Goal: Information Seeking & Learning: Learn about a topic

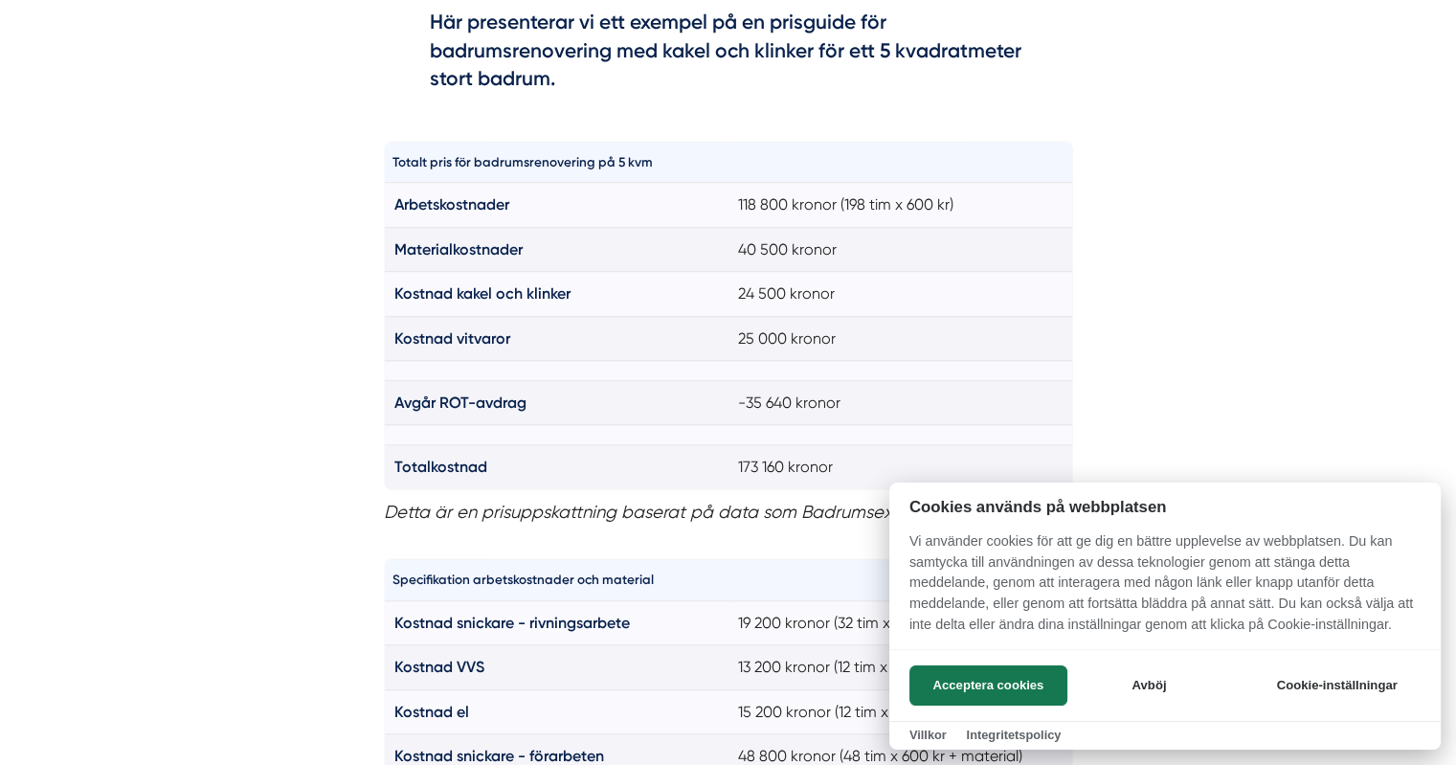
scroll to position [1410, 0]
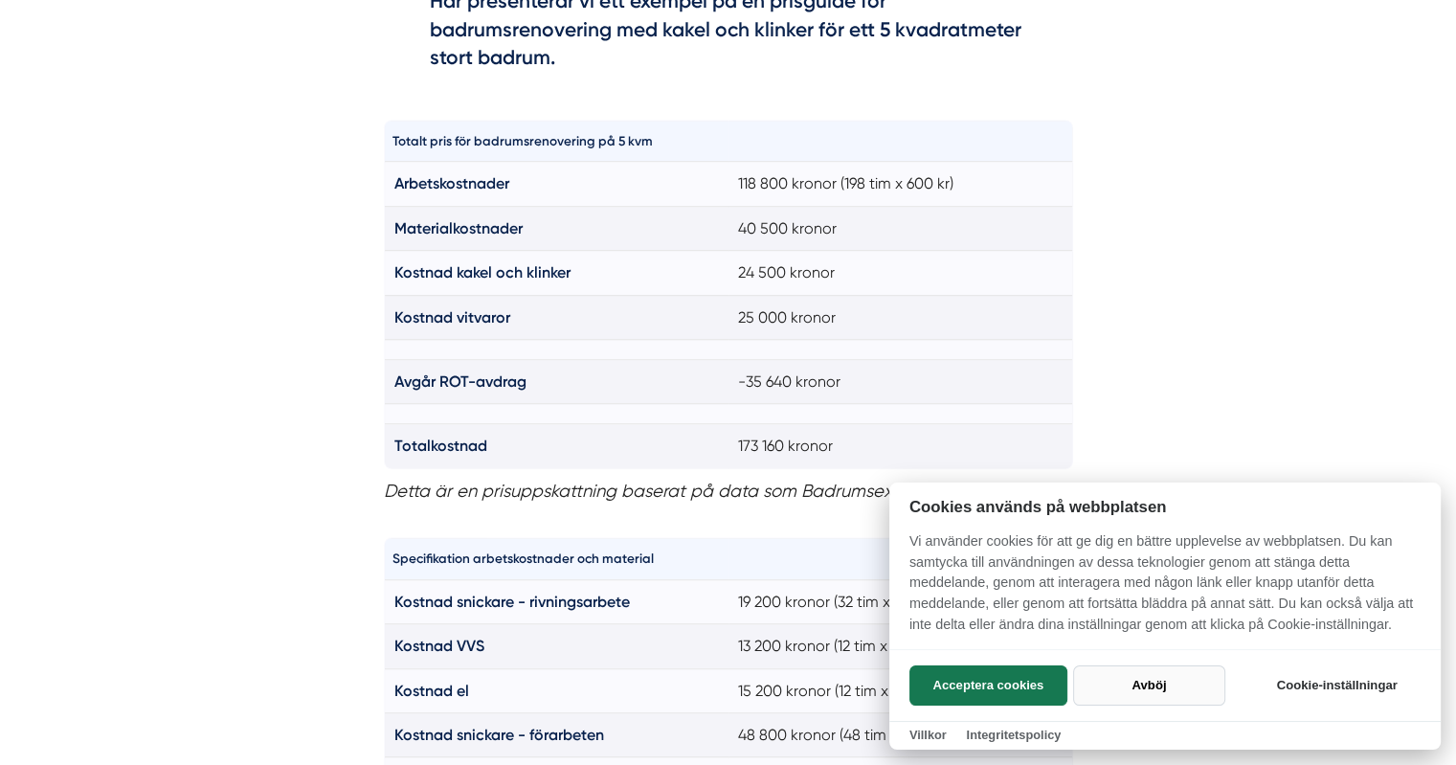
click at [1152, 687] on button "Avböj" at bounding box center [1149, 686] width 152 height 40
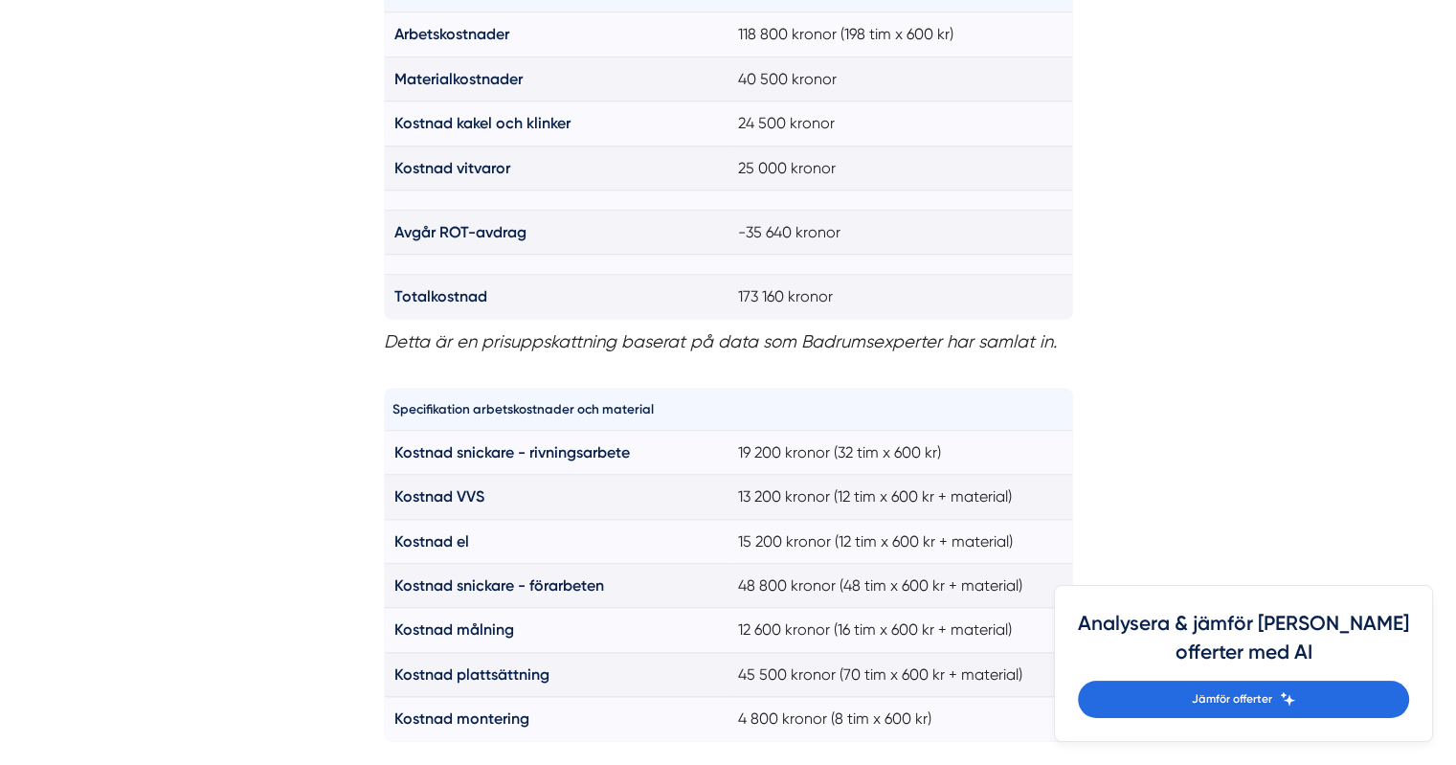
scroll to position [1313, 0]
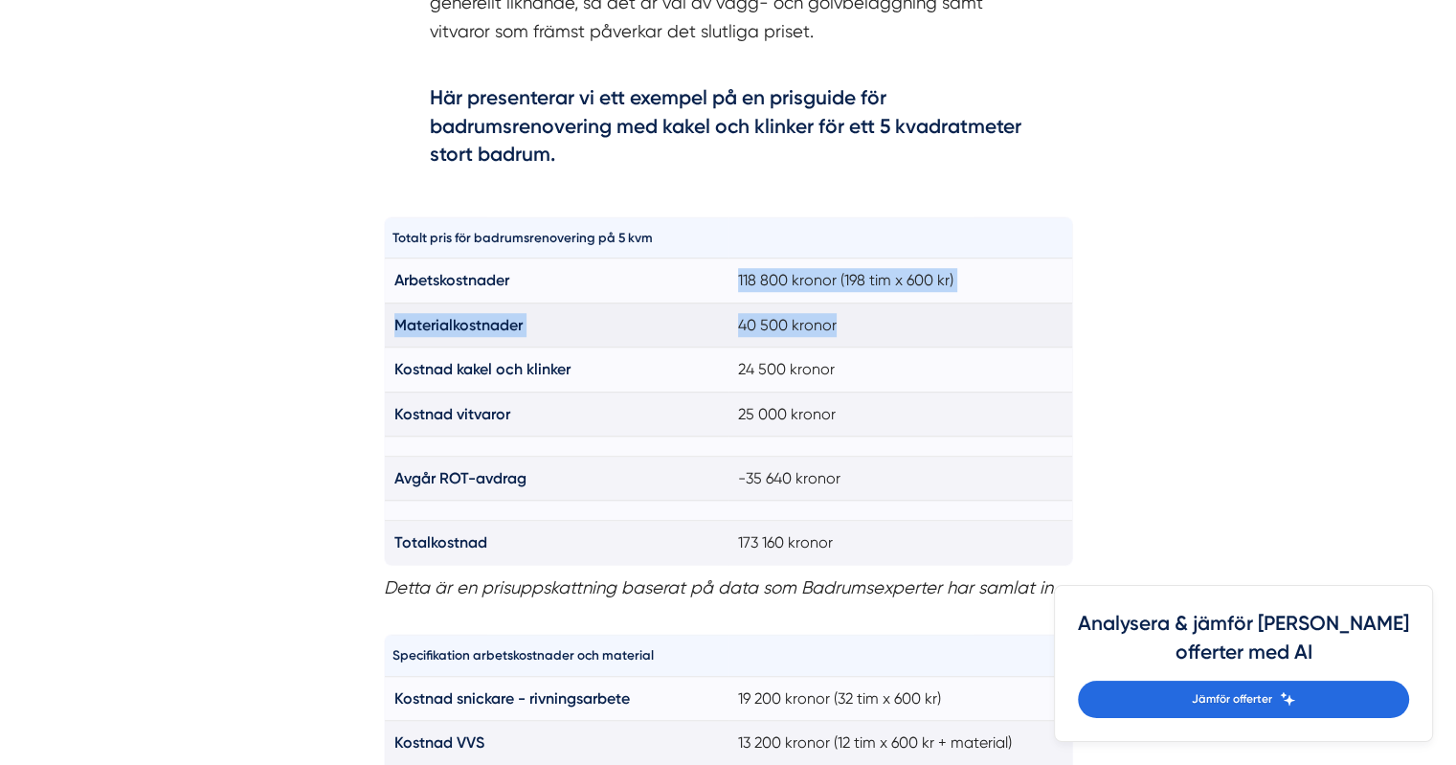
drag, startPoint x: 739, startPoint y: 278, endPoint x: 853, endPoint y: 317, distance: 120.5
click at [853, 317] on tbody "Arbetskostnader 118 800 kronor (198 tim x 600 kr) Materialkostnader 40 500 kron…" at bounding box center [728, 412] width 689 height 306
click at [853, 317] on td "40 500 kronor" at bounding box center [901, 325] width 345 height 44
drag, startPoint x: 853, startPoint y: 317, endPoint x: 740, endPoint y: 279, distance: 119.3
click at [740, 279] on tbody "Arbetskostnader 118 800 kronor (198 tim x 600 kr) Materialkostnader 40 500 kron…" at bounding box center [728, 412] width 689 height 306
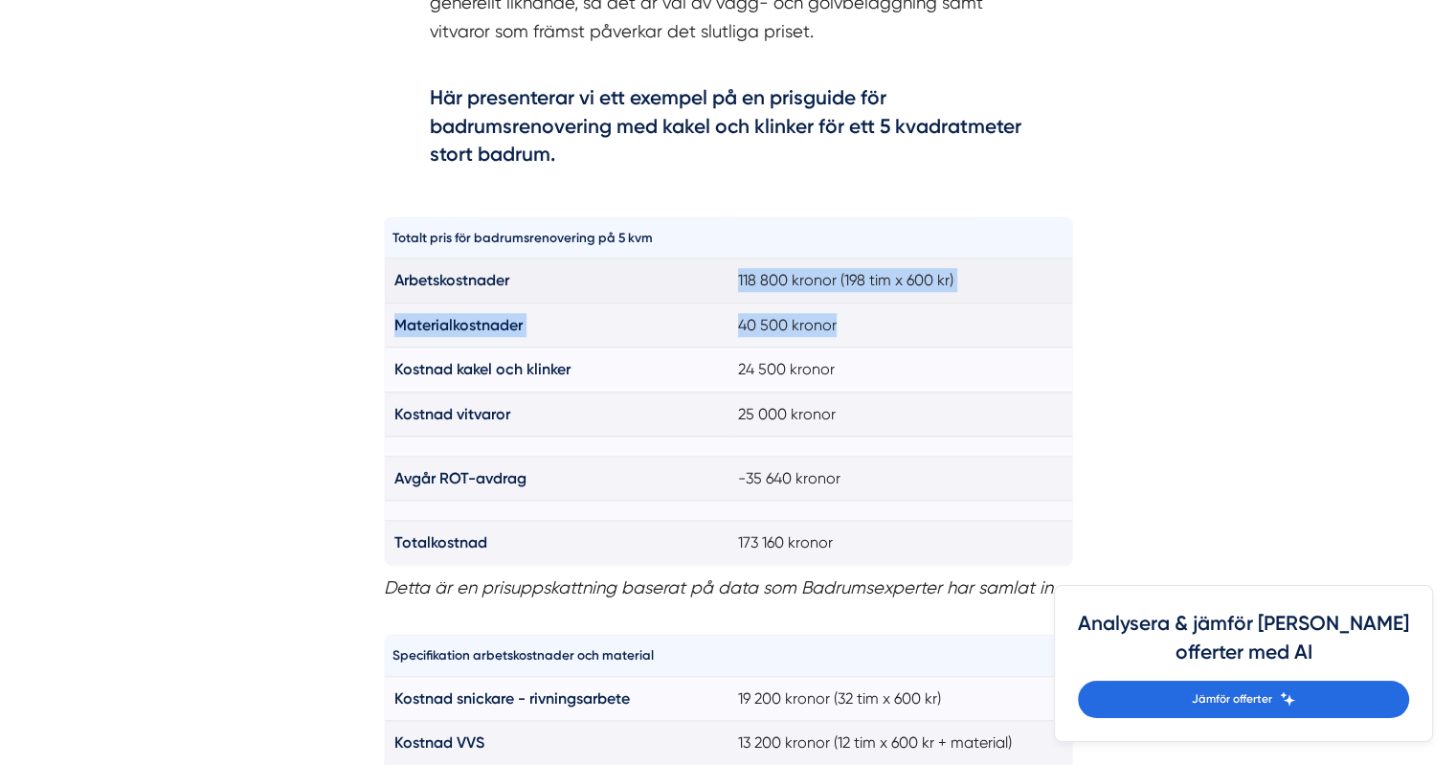
click at [740, 279] on td "118 800 kronor (198 tim x 600 kr)" at bounding box center [901, 281] width 345 height 44
drag, startPoint x: 740, startPoint y: 279, endPoint x: 833, endPoint y: 321, distance: 102.0
click at [833, 322] on tbody "Arbetskostnader 118 800 kronor (198 tim x 600 kr) Materialkostnader 40 500 kron…" at bounding box center [728, 412] width 689 height 306
click at [834, 322] on td "40 500 kronor" at bounding box center [901, 325] width 345 height 44
drag, startPoint x: 834, startPoint y: 323, endPoint x: 733, endPoint y: 276, distance: 111.8
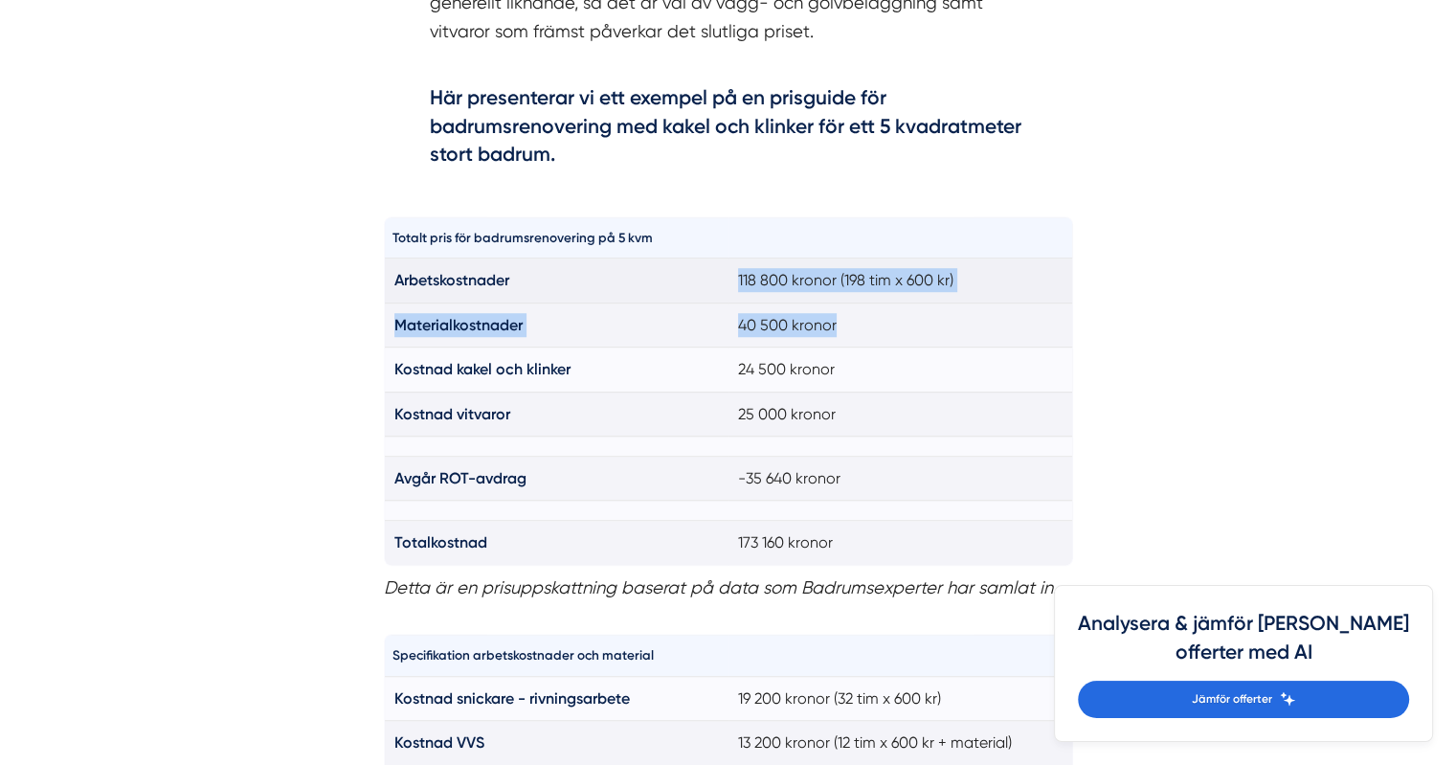
click at [733, 276] on tbody "Arbetskostnader 118 800 kronor (198 tim x 600 kr) Materialkostnader 40 500 kron…" at bounding box center [728, 412] width 689 height 306
click at [733, 276] on td "118 800 kronor (198 tim x 600 kr)" at bounding box center [901, 281] width 345 height 44
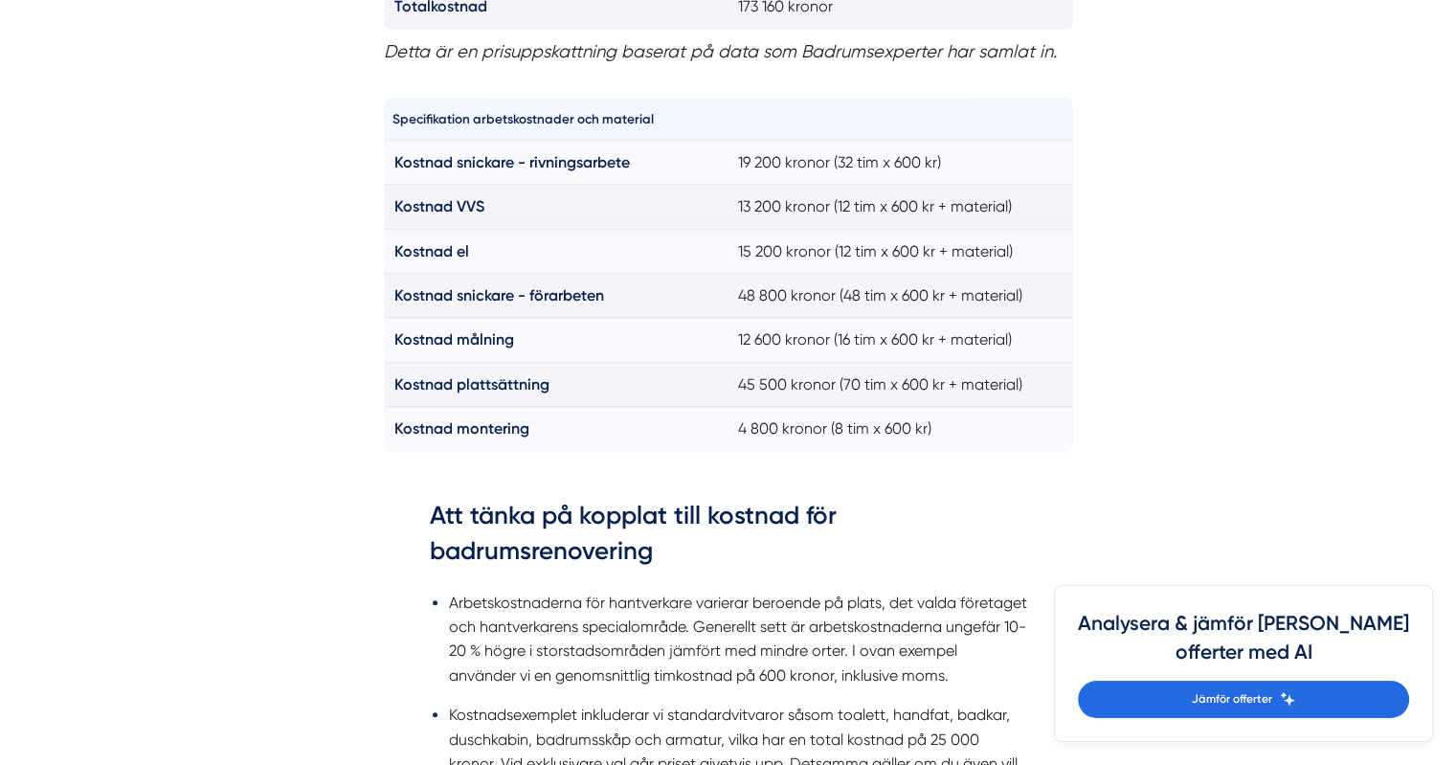
scroll to position [1848, 0]
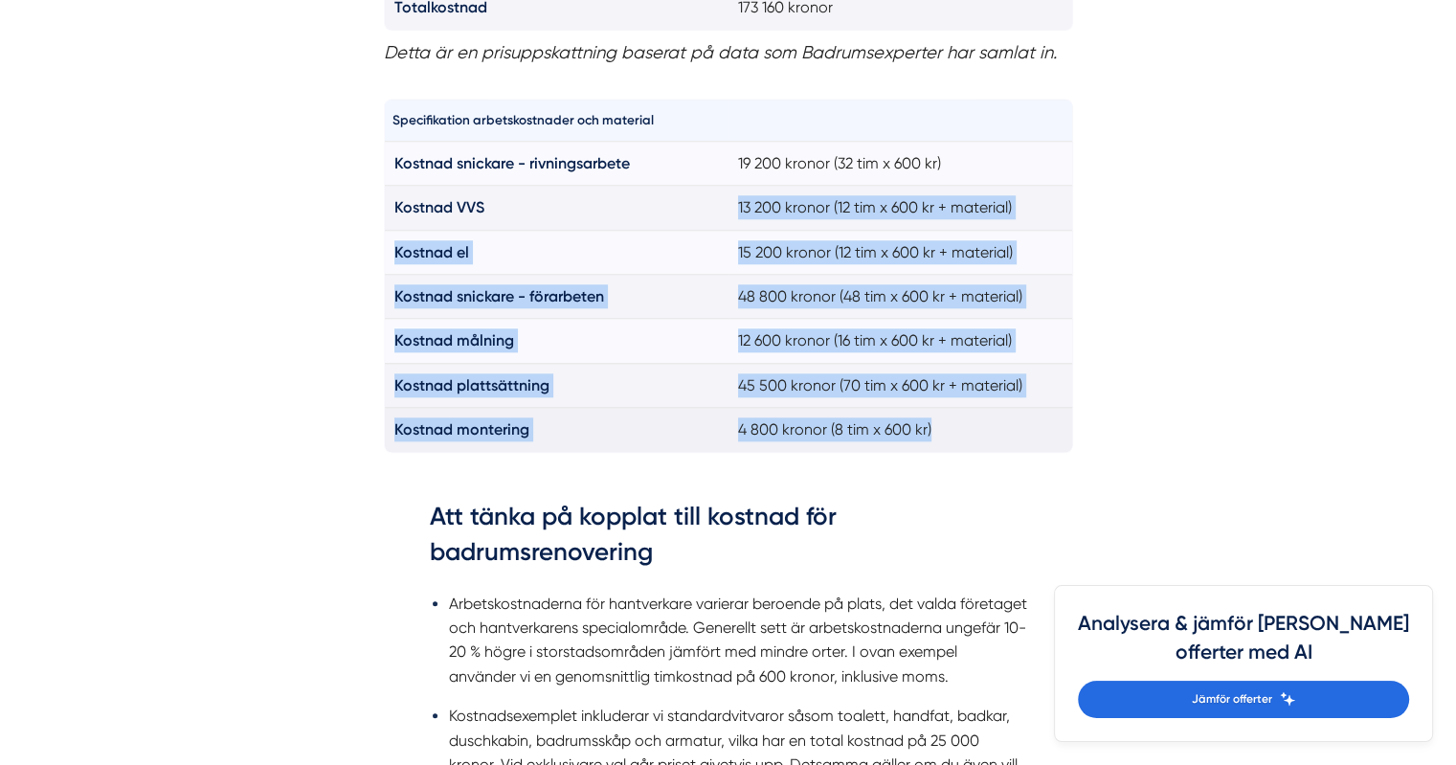
drag, startPoint x: 737, startPoint y: 202, endPoint x: 982, endPoint y: 424, distance: 330.8
click at [982, 424] on tbody "Kostnad snickare - rivningsarbete 19 200 kronor (32 tim x 600 kr) Kostnad VVS 1…" at bounding box center [728, 296] width 689 height 311
click at [982, 424] on td "4 800 kronor (8 tim x 600 kr)" at bounding box center [901, 430] width 345 height 44
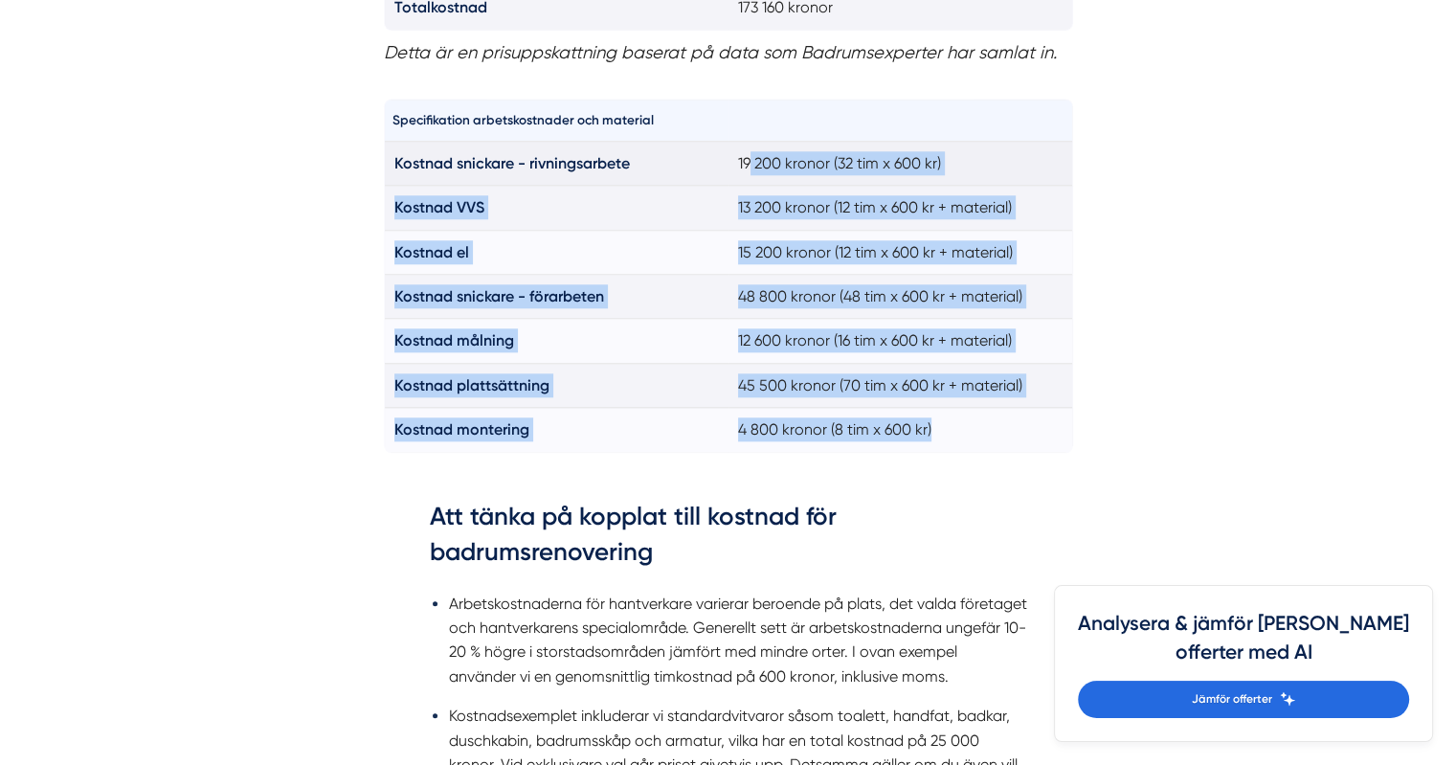
drag, startPoint x: 982, startPoint y: 424, endPoint x: 749, endPoint y: 179, distance: 338.7
click at [749, 179] on tbody "Kostnad snickare - rivningsarbete 19 200 kronor (32 tim x 600 kr) Kostnad VVS 1…" at bounding box center [728, 296] width 689 height 311
click at [749, 179] on td "19 200 kronor (32 tim x 600 kr)" at bounding box center [901, 163] width 345 height 44
drag, startPoint x: 749, startPoint y: 179, endPoint x: 991, endPoint y: 412, distance: 335.9
click at [991, 412] on tbody "Kostnad snickare - rivningsarbete 19 200 kronor (32 tim x 600 kr) Kostnad VVS 1…" at bounding box center [728, 296] width 689 height 311
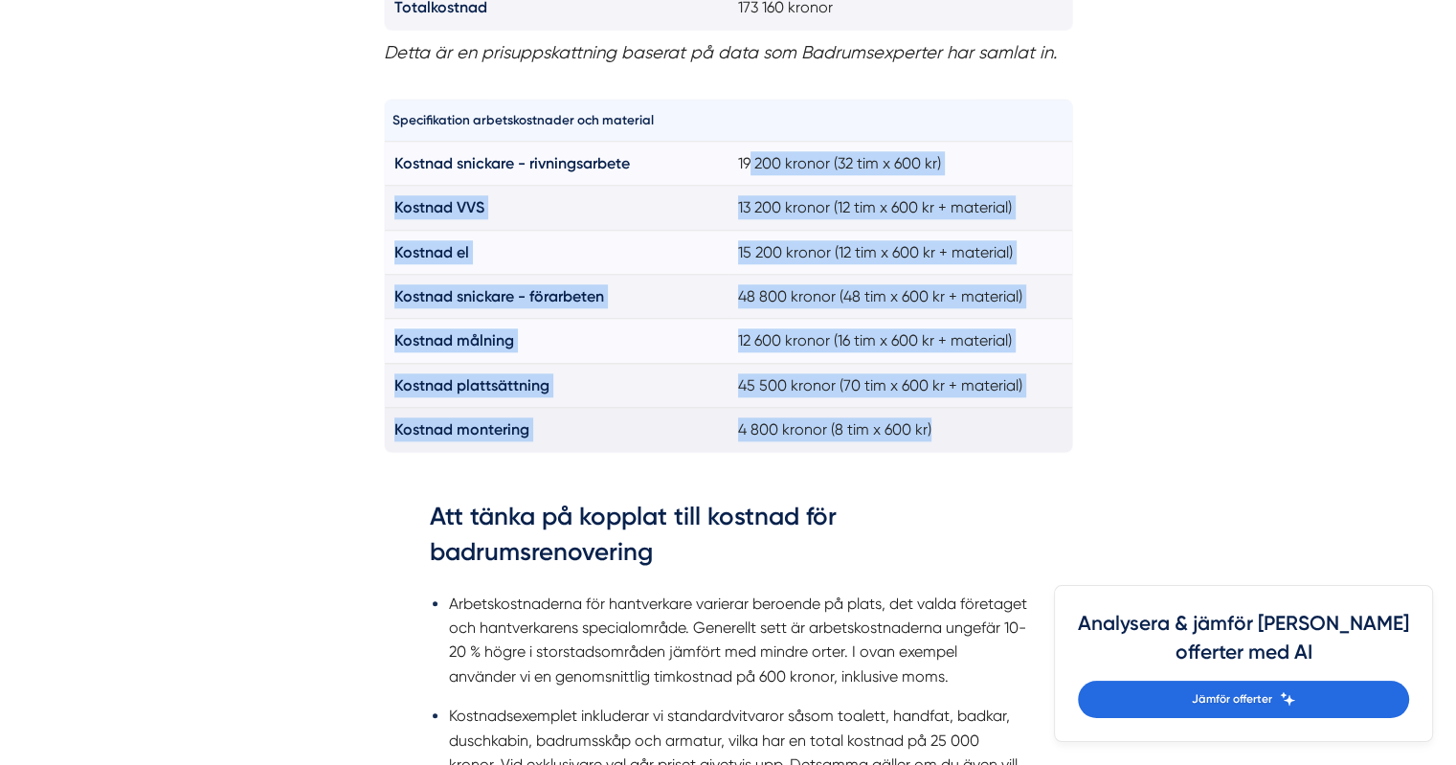
click at [991, 412] on td "4 800 kronor (8 tim x 600 kr)" at bounding box center [901, 430] width 345 height 44
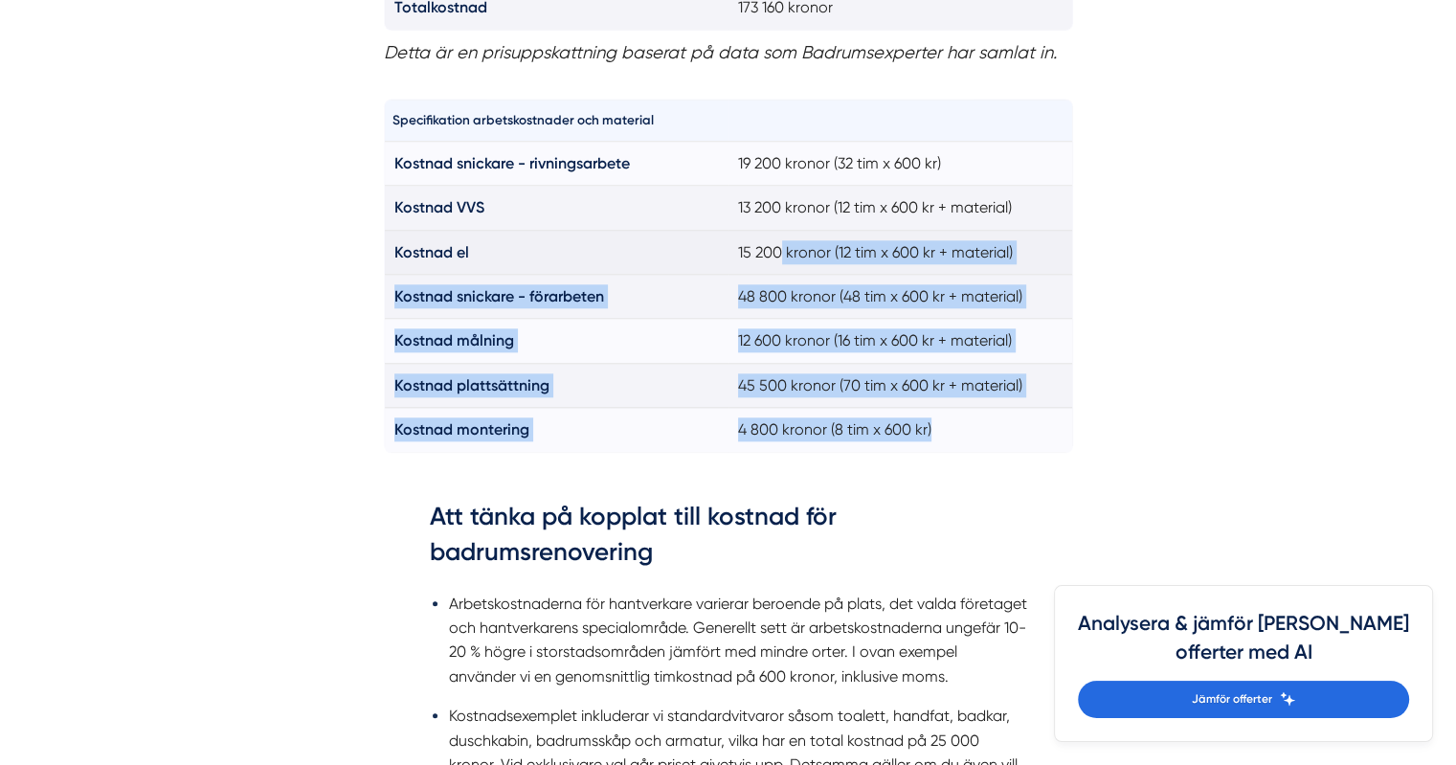
drag, startPoint x: 991, startPoint y: 412, endPoint x: 779, endPoint y: 234, distance: 277.3
click at [779, 234] on tbody "Kostnad snickare - rivningsarbete 19 200 kronor (32 tim x 600 kr) Kostnad VVS 1…" at bounding box center [728, 296] width 689 height 311
click at [779, 234] on td "15 200 kronor (12 tim x 600 kr + material)" at bounding box center [901, 252] width 345 height 44
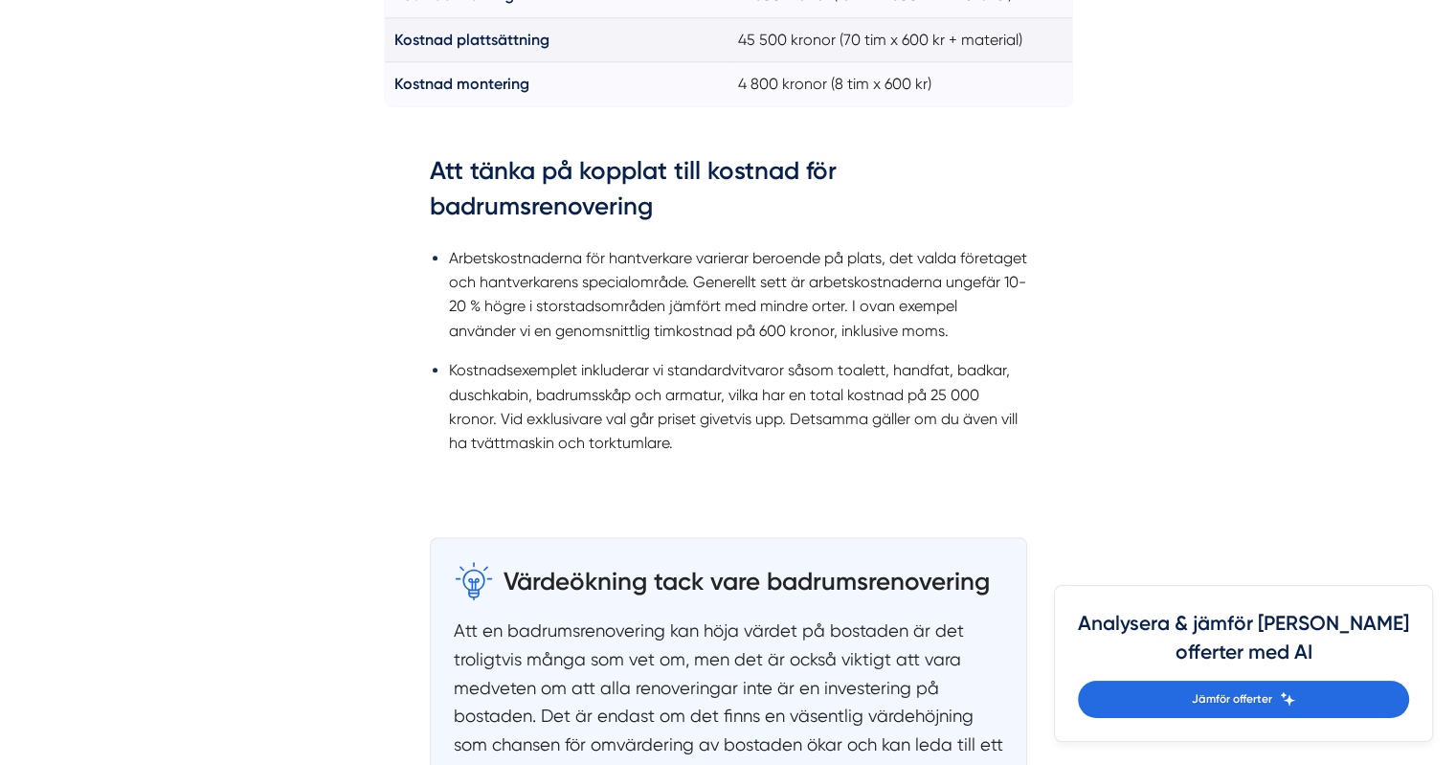
scroll to position [2193, 0]
click at [595, 371] on li "Kostnadsexemplet inkluderar vi standardvitvaror såsom toalett, handfat, badkar,…" at bounding box center [738, 408] width 578 height 98
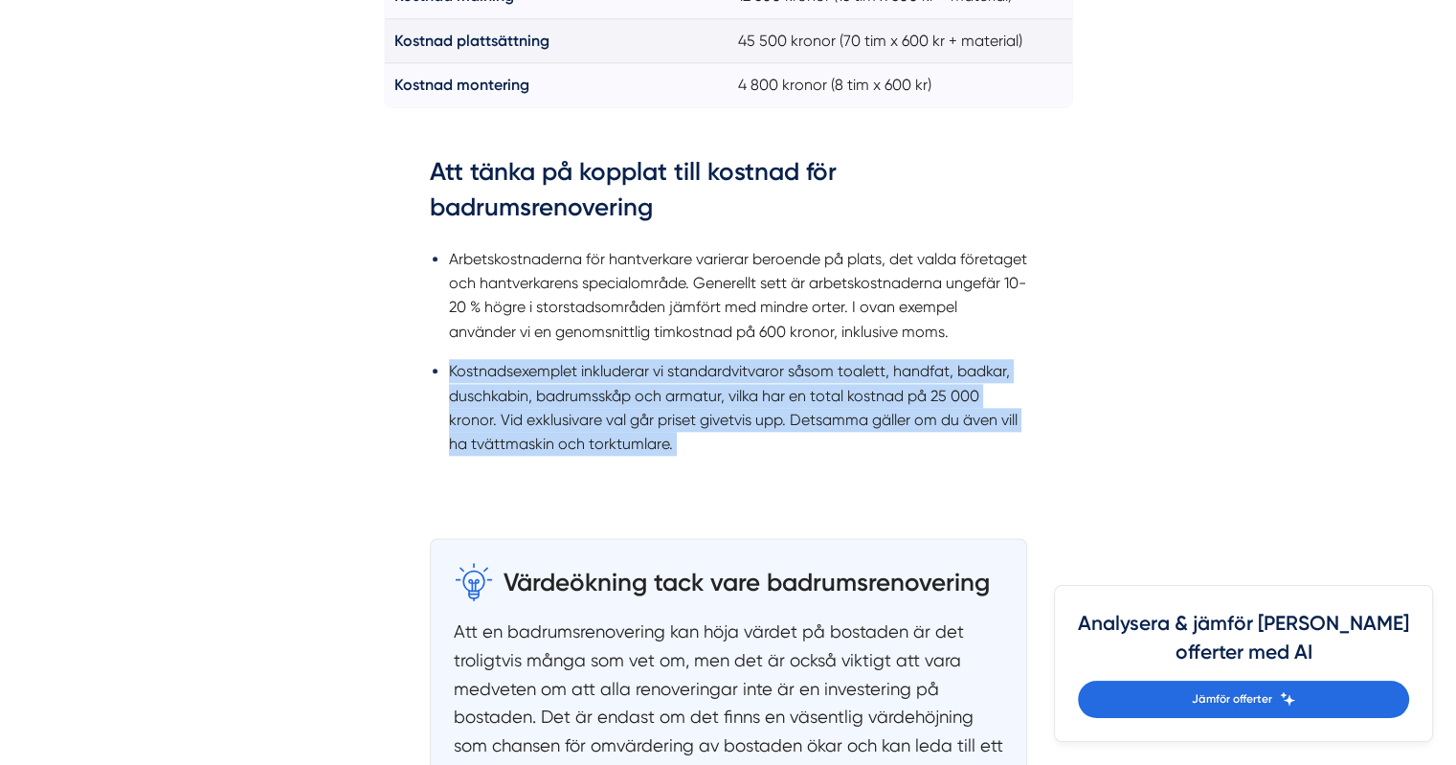
drag, startPoint x: 595, startPoint y: 371, endPoint x: 653, endPoint y: 403, distance: 66.9
click at [653, 403] on li "Kostnadsexemplet inkluderar vi standardvitvaror såsom toalett, handfat, badkar,…" at bounding box center [738, 408] width 578 height 98
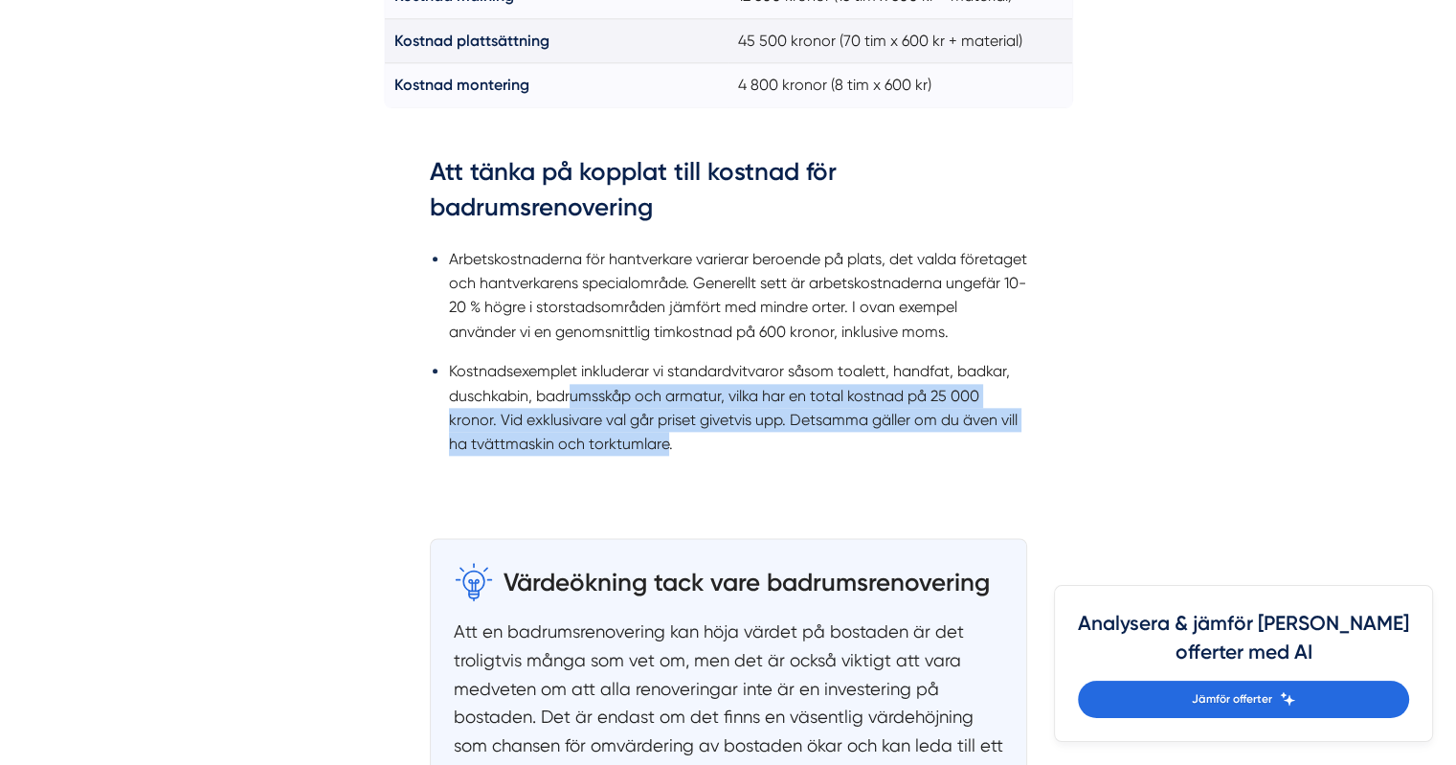
drag, startPoint x: 571, startPoint y: 385, endPoint x: 666, endPoint y: 434, distance: 107.5
click at [666, 434] on li "Kostnadsexemplet inkluderar vi standardvitvaror såsom toalett, handfat, badkar,…" at bounding box center [738, 408] width 578 height 98
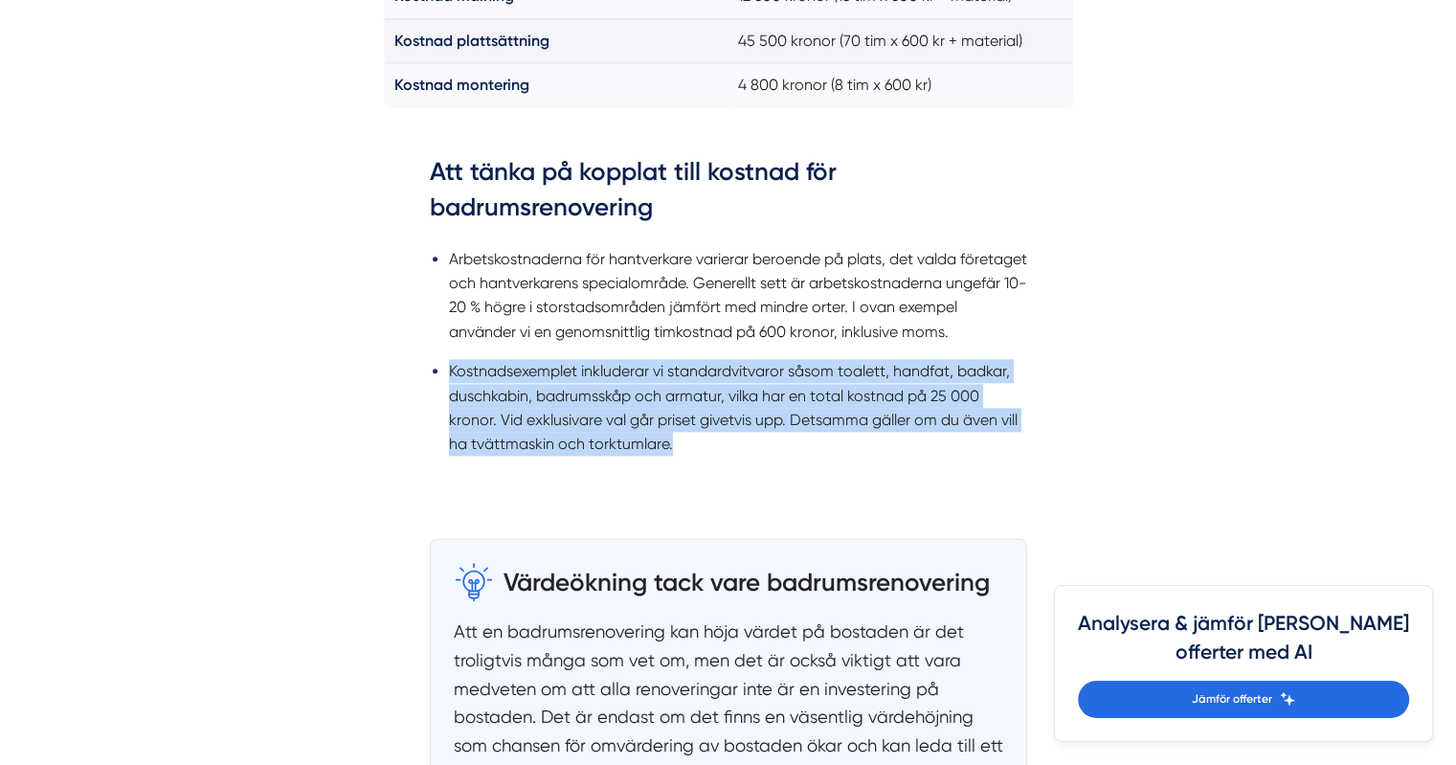
drag, startPoint x: 666, startPoint y: 434, endPoint x: 525, endPoint y: 377, distance: 152.6
click at [525, 377] on li "Kostnadsexemplet inkluderar vi standardvitvaror såsom toalett, handfat, badkar,…" at bounding box center [738, 408] width 578 height 98
drag, startPoint x: 525, startPoint y: 377, endPoint x: 738, endPoint y: 455, distance: 227.2
click at [738, 455] on ul "Arbetskostnaderna för hantverkare varierar beroende på plats, det valda företag…" at bounding box center [729, 357] width 598 height 245
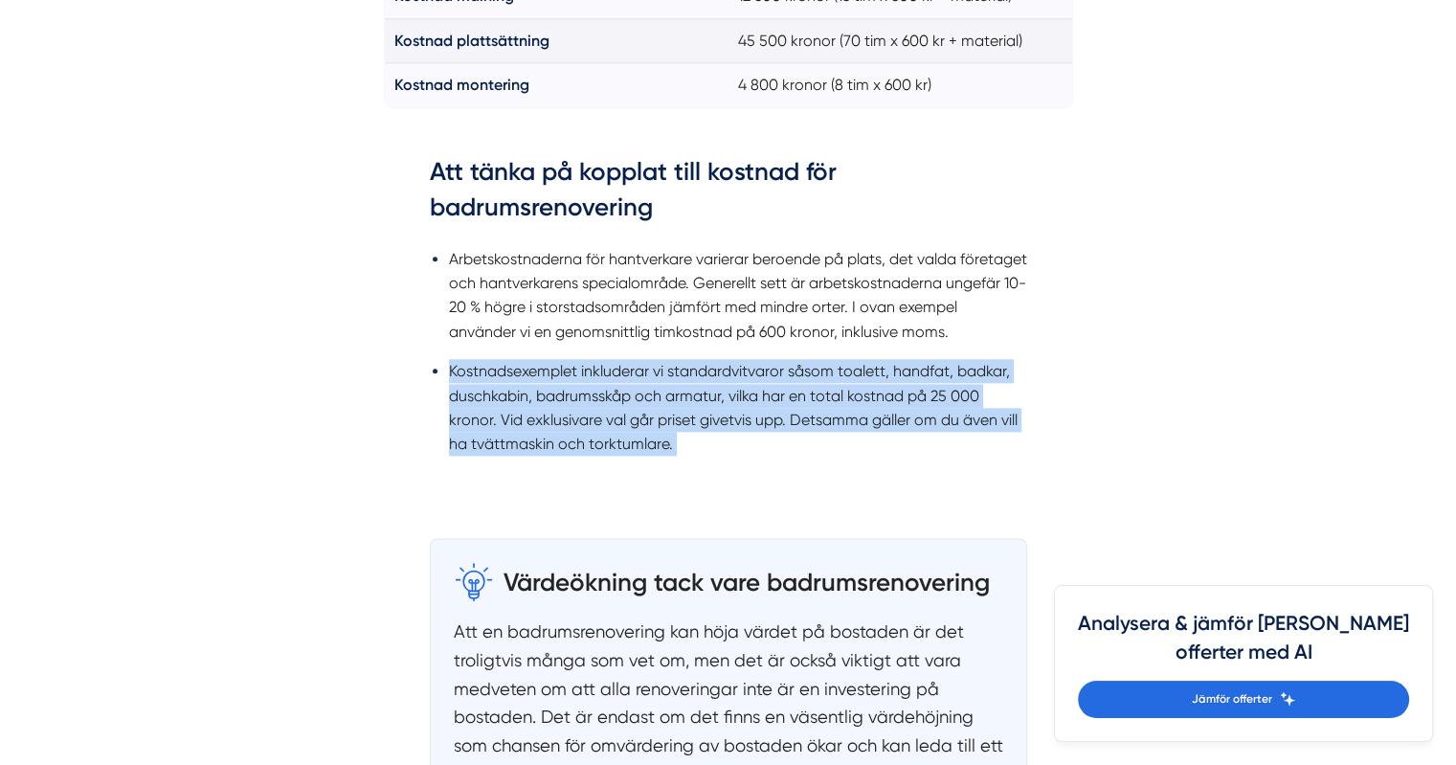
click at [738, 455] on ul "Arbetskostnaderna för hantverkare varierar beroende på plats, det valda företag…" at bounding box center [729, 357] width 598 height 245
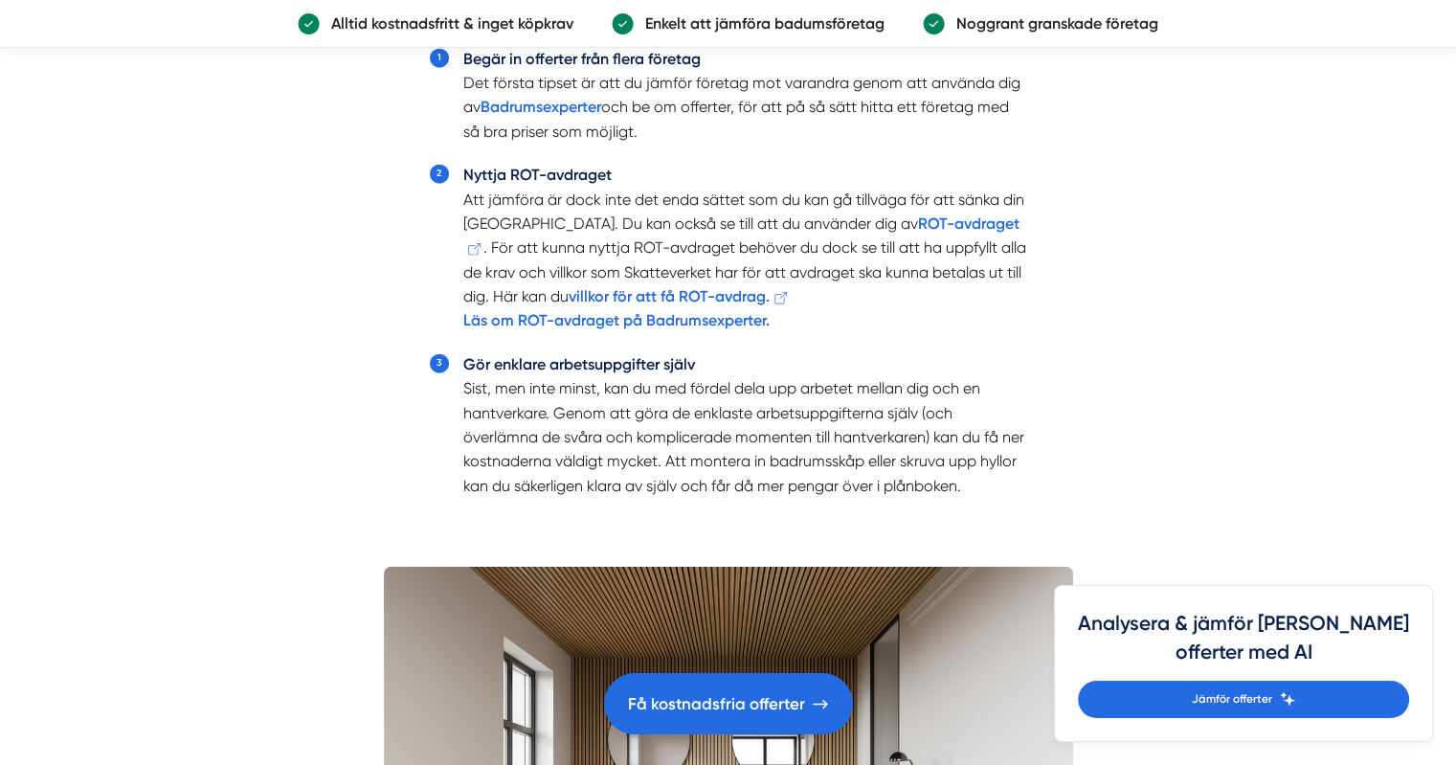
scroll to position [4577, 0]
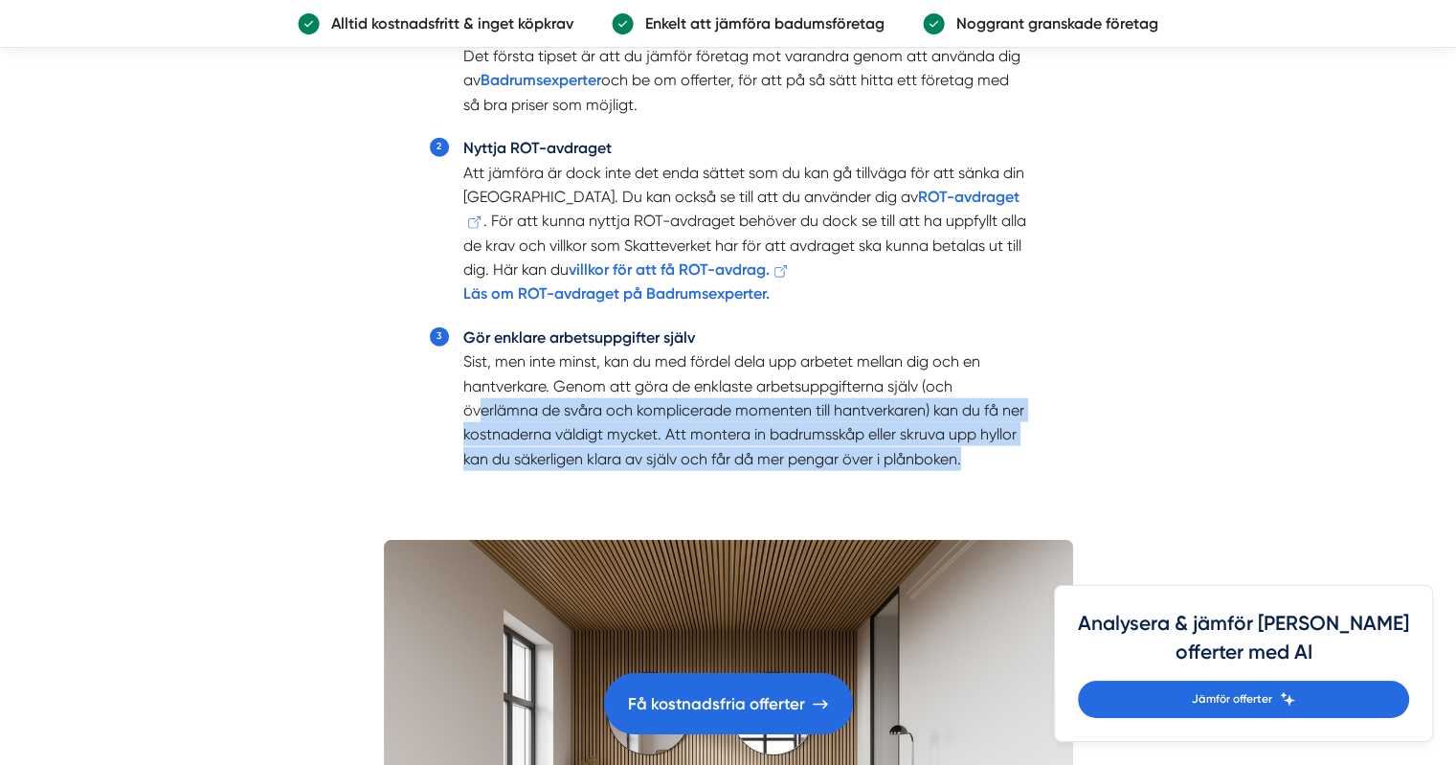
drag, startPoint x: 476, startPoint y: 409, endPoint x: 993, endPoint y: 463, distance: 520.0
click at [993, 463] on li "Gör enklare arbetsuppgifter själv Sist, men inte minst, kan du med fördel dela …" at bounding box center [745, 399] width 564 height 146
drag, startPoint x: 993, startPoint y: 465, endPoint x: 488, endPoint y: 398, distance: 509.1
click at [488, 398] on li "Gör enklare arbetsuppgifter själv Sist, men inte minst, kan du med fördel dela …" at bounding box center [745, 399] width 564 height 146
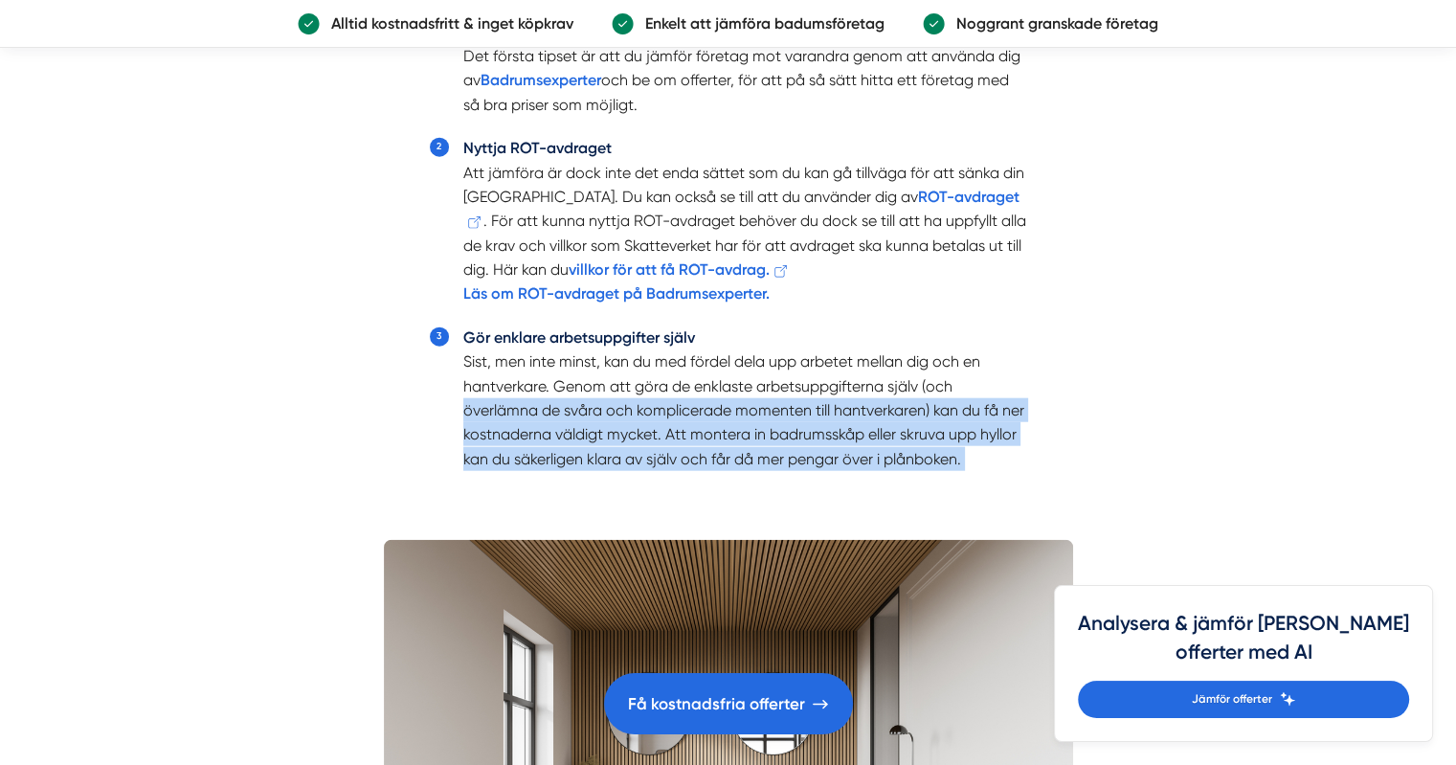
click at [488, 399] on li "Gör enklare arbetsuppgifter själv Sist, men inte minst, kan du med fördel dela …" at bounding box center [745, 399] width 564 height 146
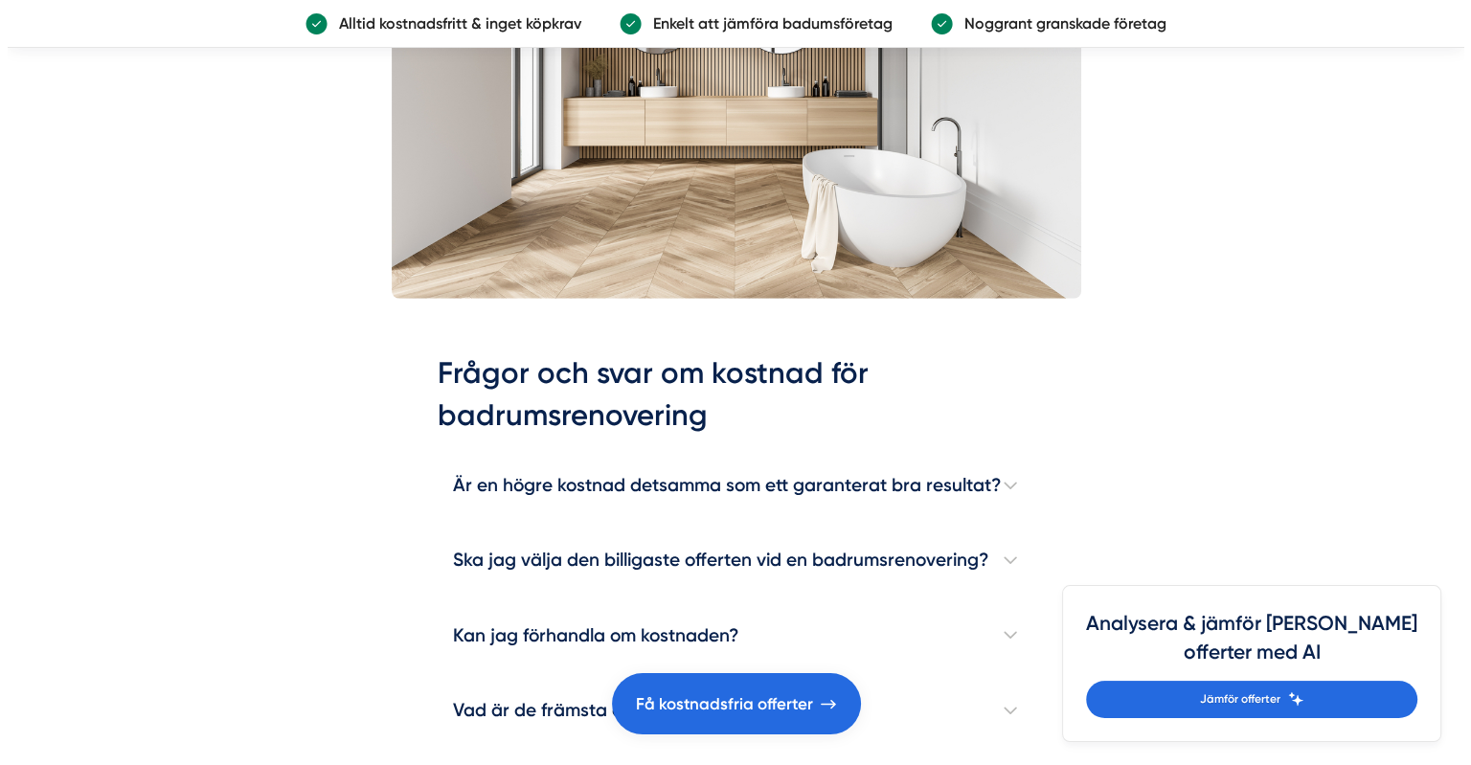
scroll to position [5322, 0]
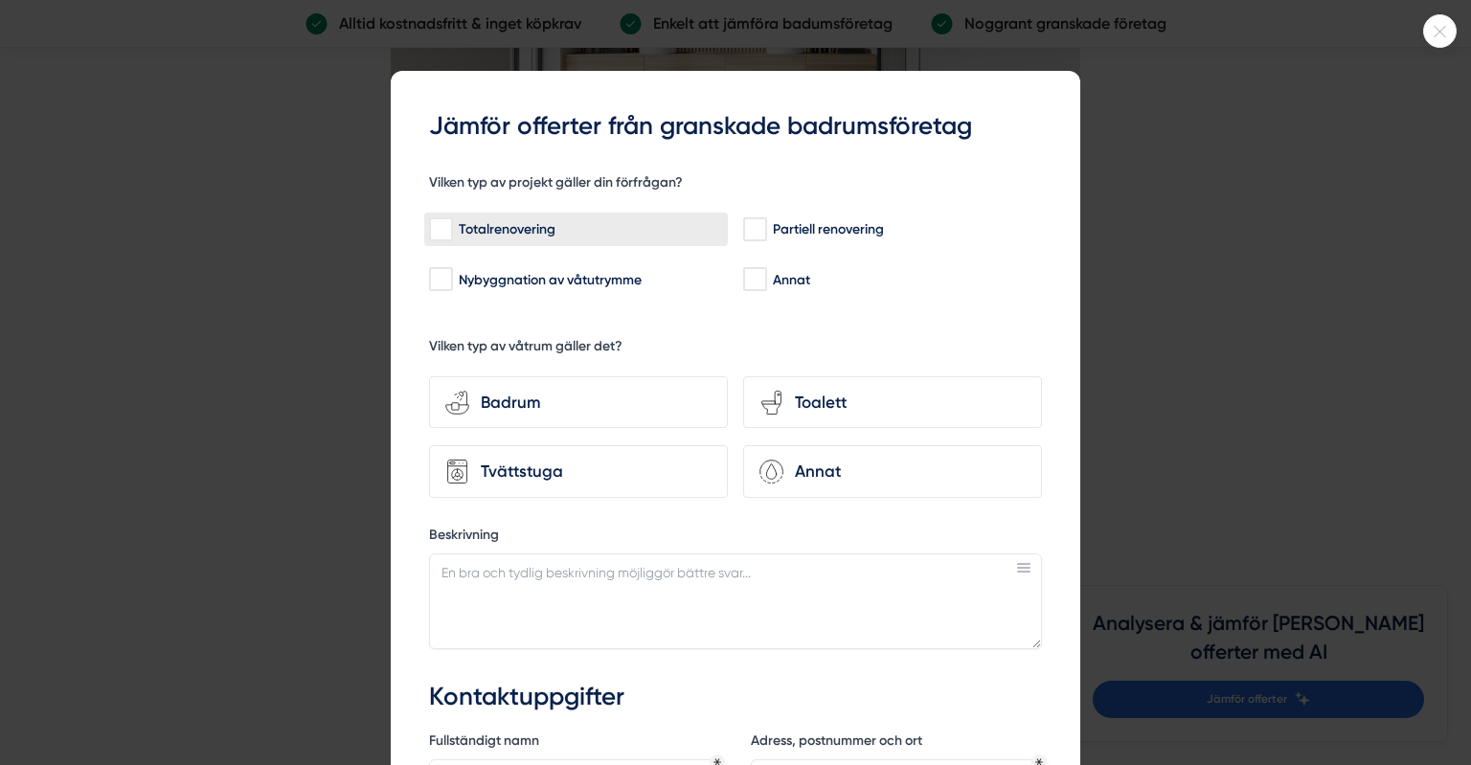
click at [592, 216] on label "Totalrenovering" at bounding box center [576, 230] width 304 height 34
click at [451, 220] on input "Totalrenovering" at bounding box center [440, 229] width 22 height 19
checkbox input "true"
click at [621, 393] on div "Badrum" at bounding box center [590, 403] width 242 height 26
click at [0, 0] on input "bathroom-tub-towel Badrum" at bounding box center [0, 0] width 0 height 0
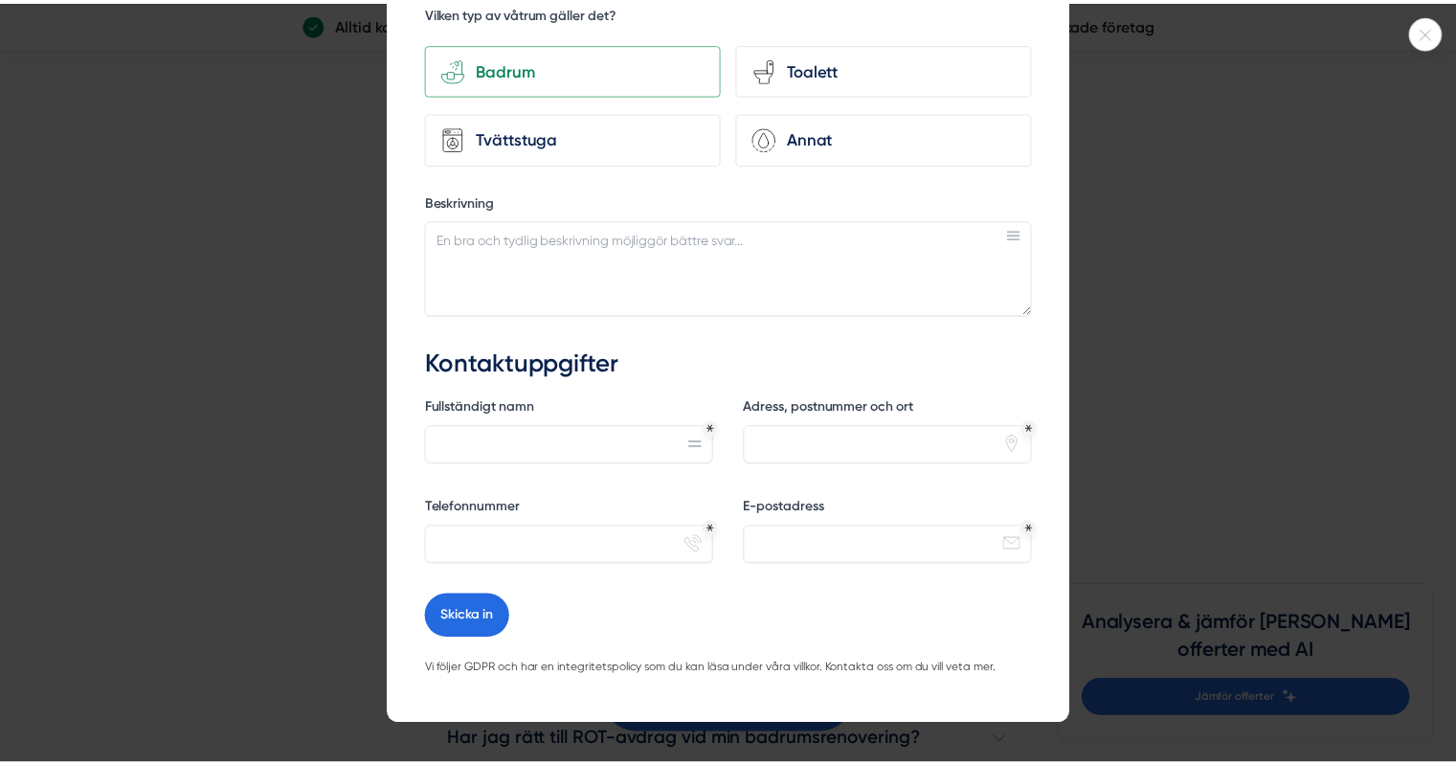
scroll to position [329, 0]
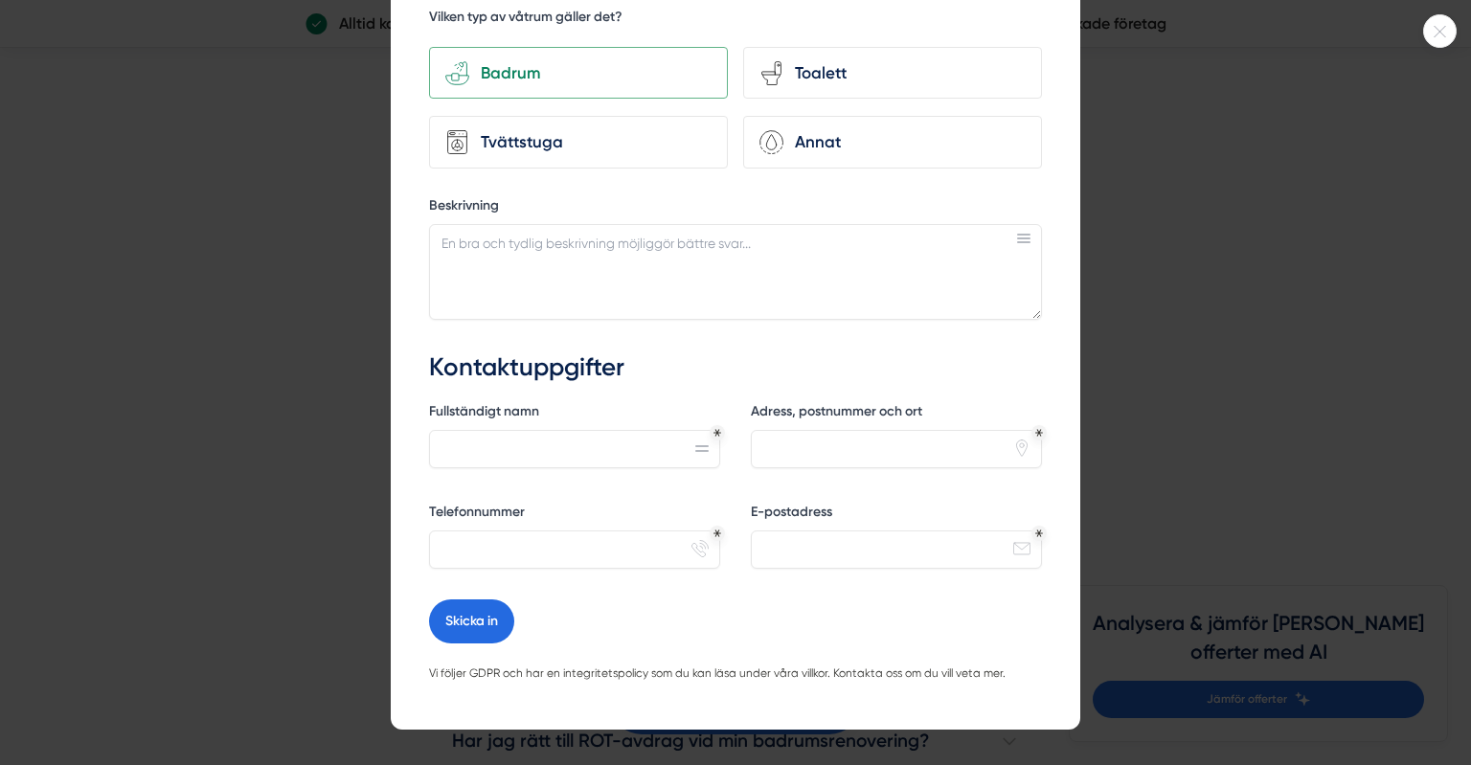
click at [1115, 479] on div at bounding box center [735, 382] width 1471 height 765
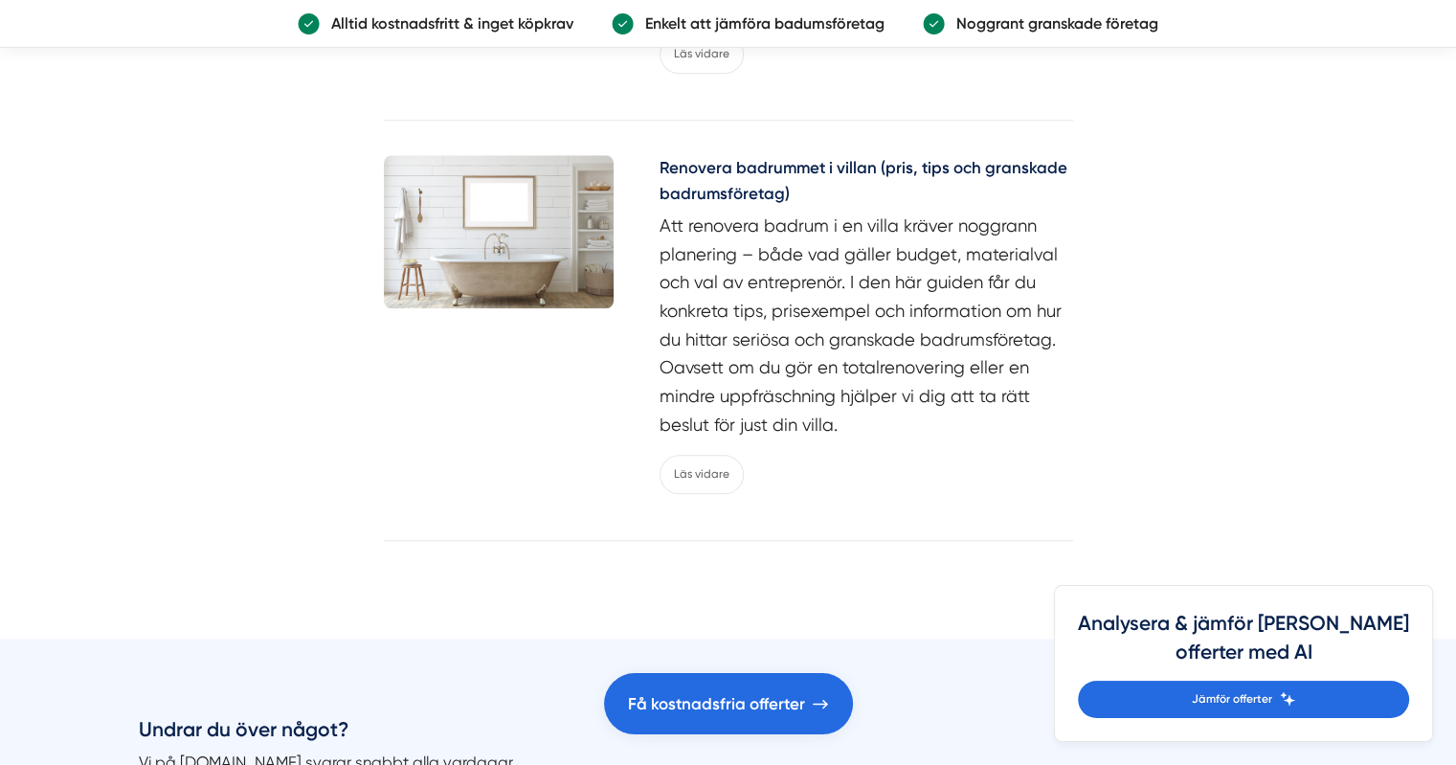
scroll to position [9399, 0]
